Goal: Task Accomplishment & Management: Manage account settings

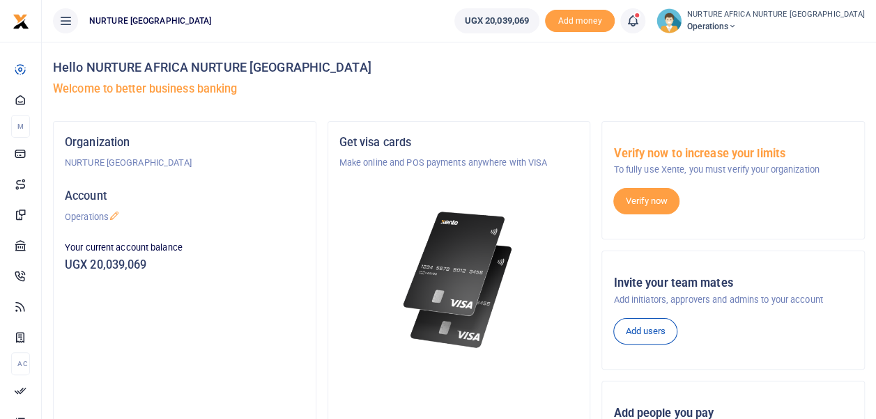
click at [639, 26] on icon at bounding box center [633, 20] width 14 height 15
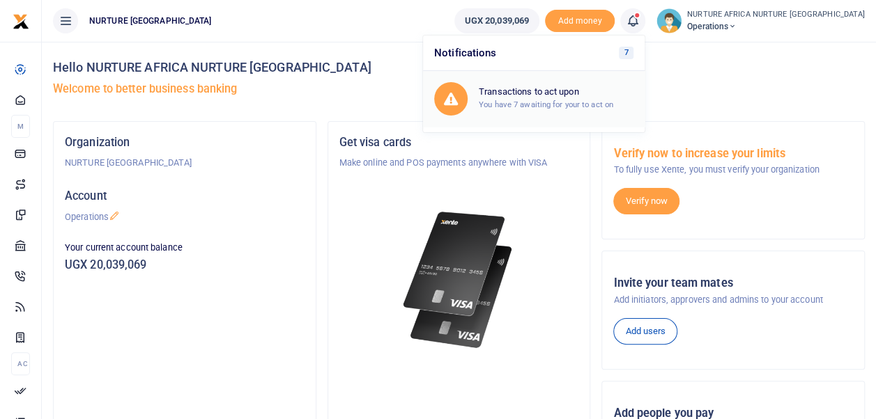
click at [621, 98] on div "Transactions to act upon You have 7 awaiting for your to act on" at bounding box center [556, 98] width 155 height 24
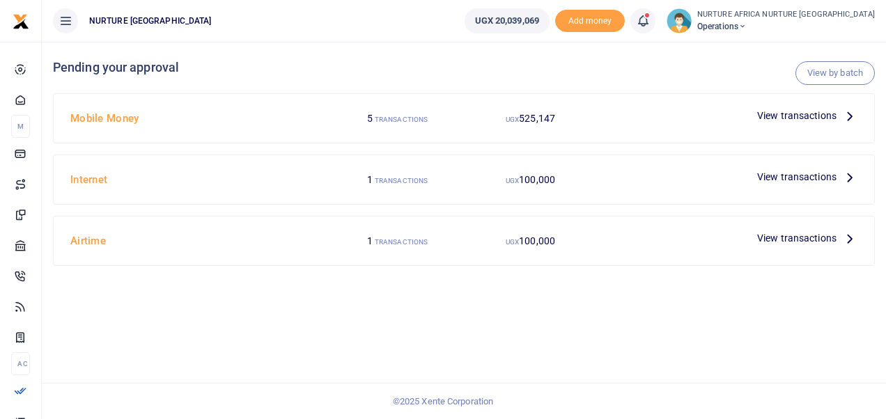
click at [783, 116] on span "View transactions" at bounding box center [796, 115] width 79 height 15
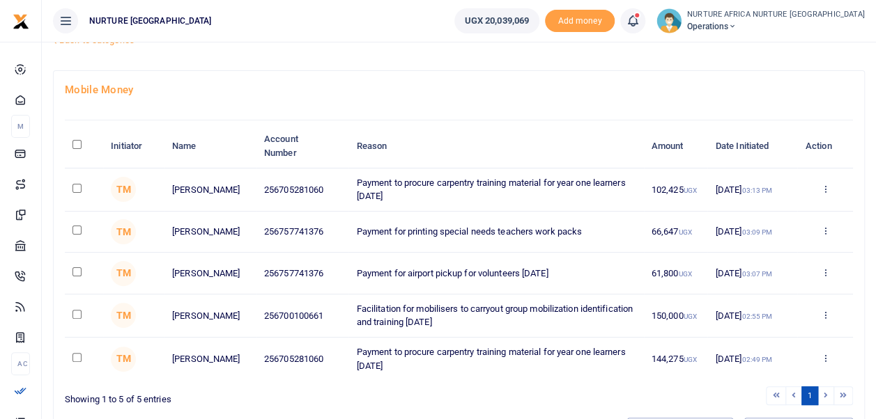
scroll to position [52, 0]
click at [77, 187] on input "checkbox" at bounding box center [76, 189] width 9 height 9
checkbox input "true"
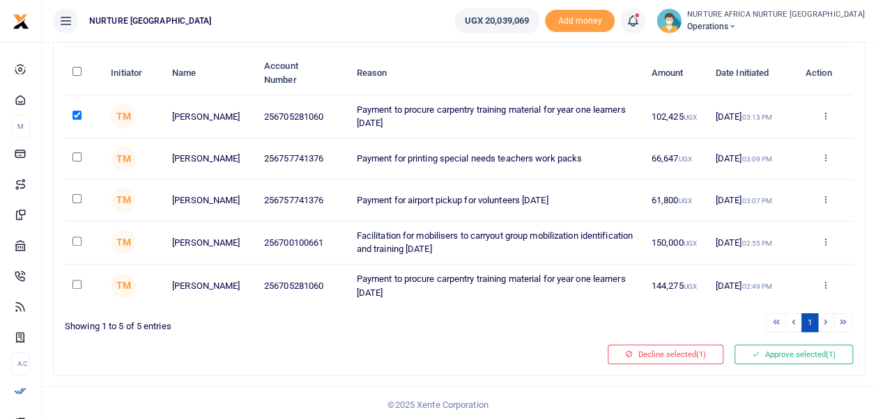
scroll to position [127, 0]
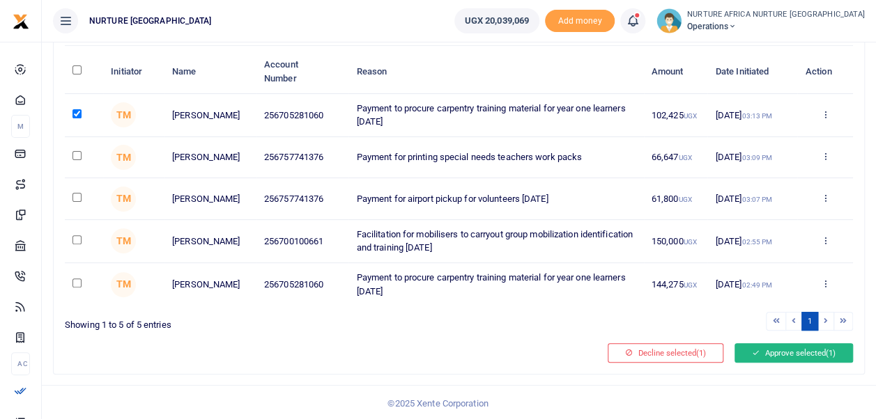
click at [799, 345] on button "Approve selected (1)" at bounding box center [793, 353] width 118 height 20
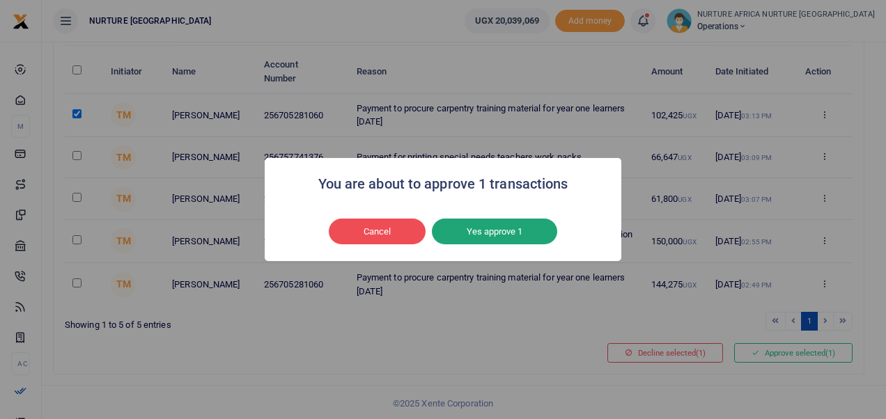
click at [495, 238] on button "Yes approve 1" at bounding box center [494, 232] width 125 height 26
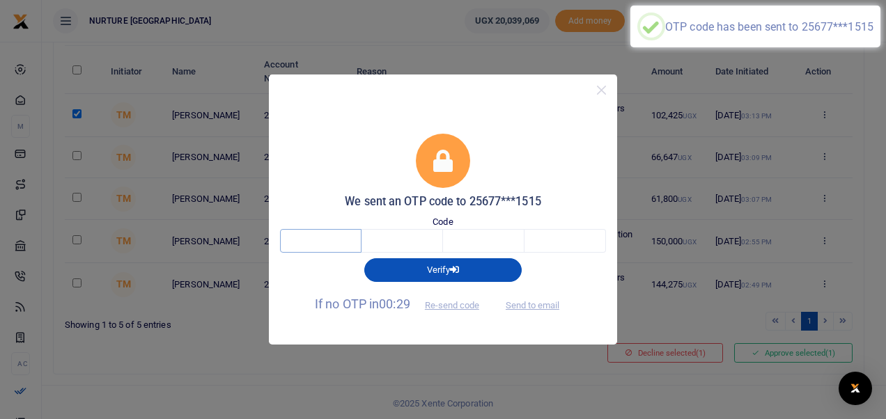
click at [318, 236] on input "text" at bounding box center [320, 241] width 81 height 24
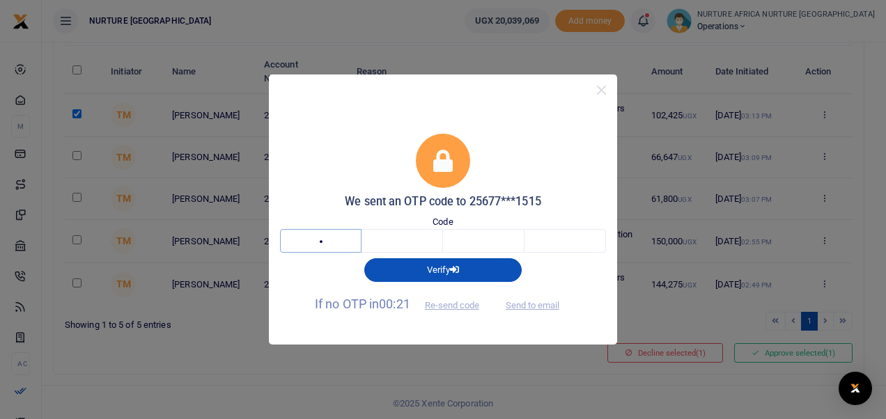
type input "5"
type input "3"
type input "1"
type input "2"
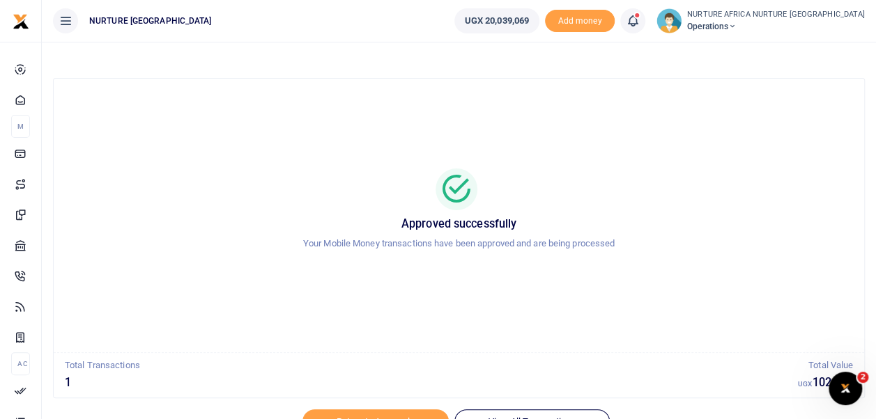
click at [639, 15] on icon at bounding box center [633, 20] width 14 height 15
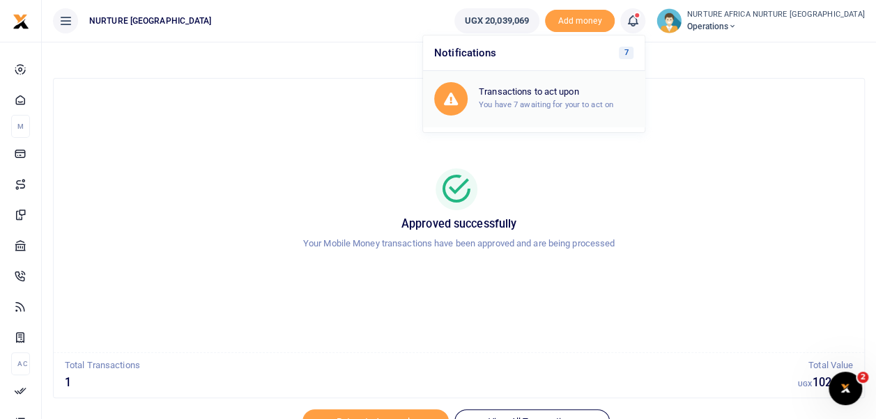
click at [595, 94] on h6 "Transactions to act upon" at bounding box center [556, 91] width 155 height 11
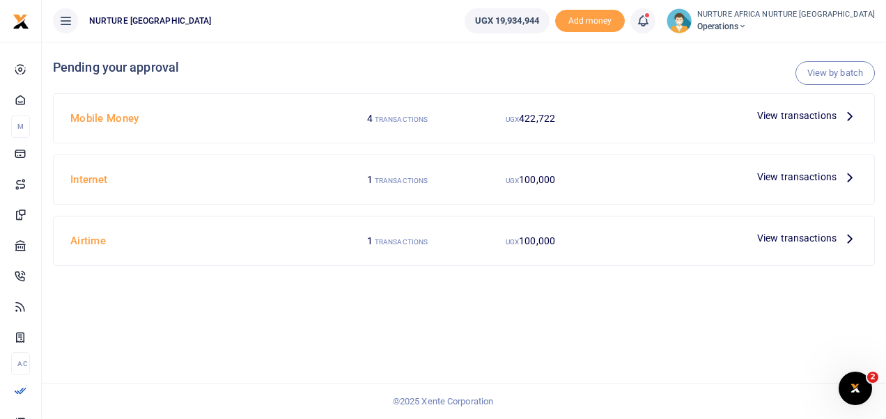
click at [786, 112] on span "View transactions" at bounding box center [796, 115] width 79 height 15
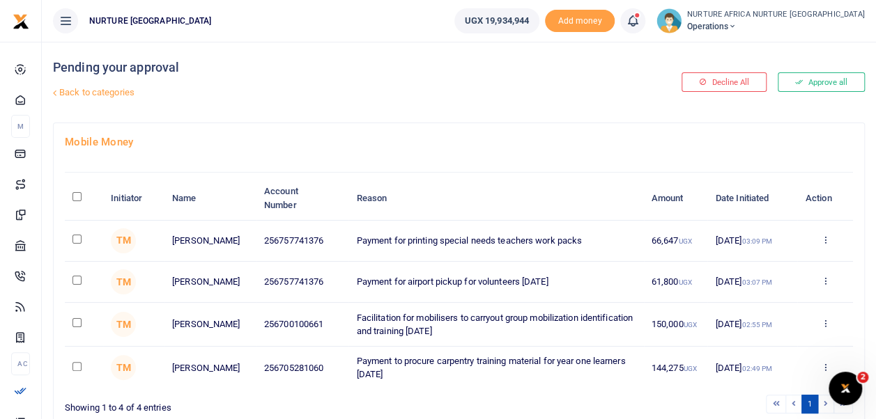
click at [79, 368] on input "checkbox" at bounding box center [76, 366] width 9 height 9
checkbox input "true"
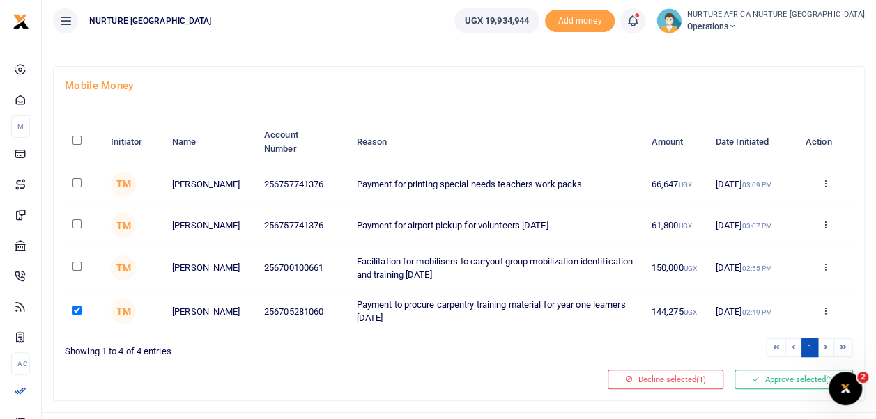
scroll to position [65, 0]
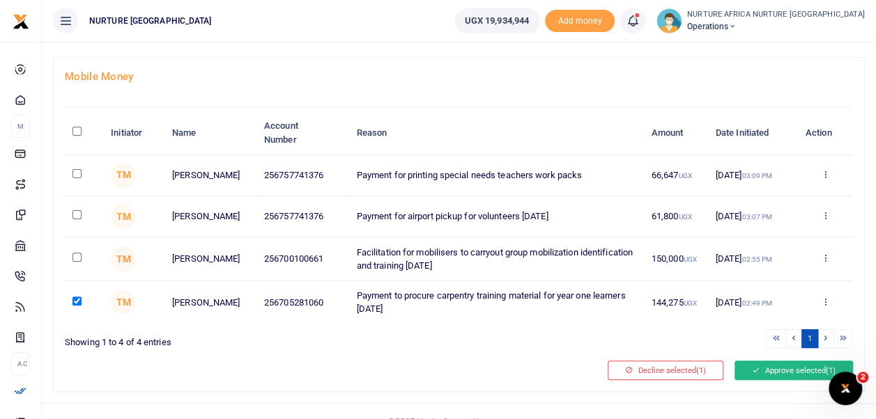
click at [757, 373] on button "Approve selected (1)" at bounding box center [793, 371] width 118 height 20
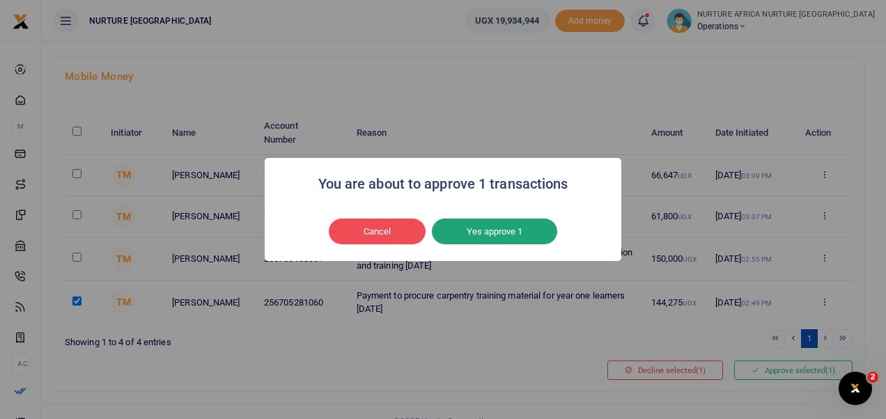
click at [492, 230] on button "Yes approve 1" at bounding box center [494, 232] width 125 height 26
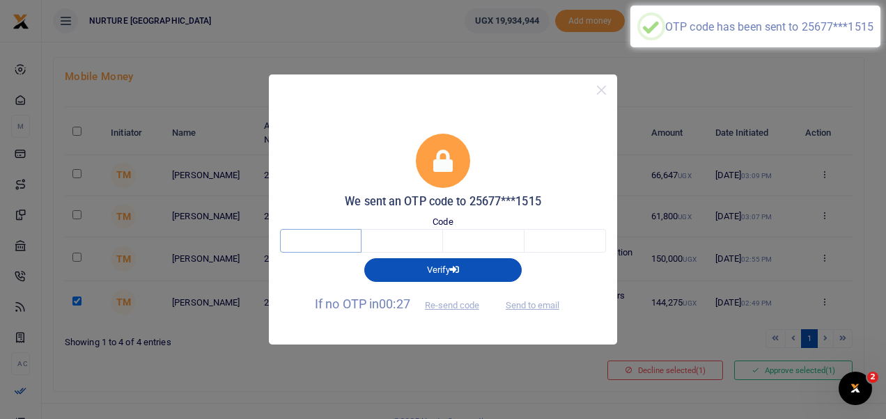
click at [322, 238] on input "text" at bounding box center [320, 241] width 81 height 24
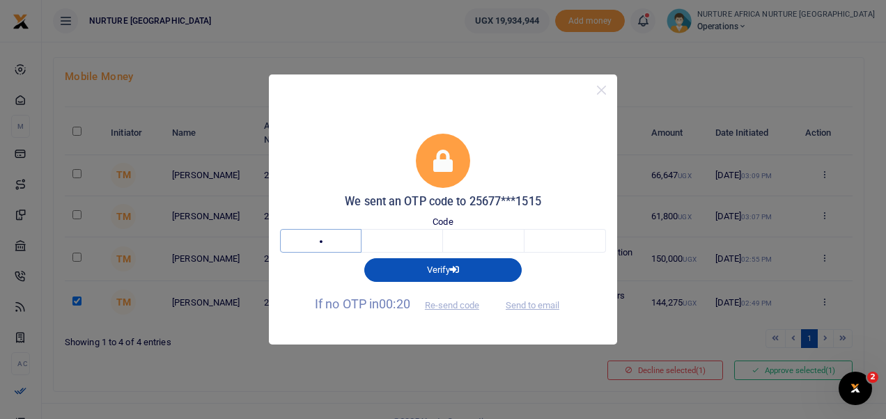
type input "6"
type input "8"
type input "3"
type input "2"
